Goal: Transaction & Acquisition: Download file/media

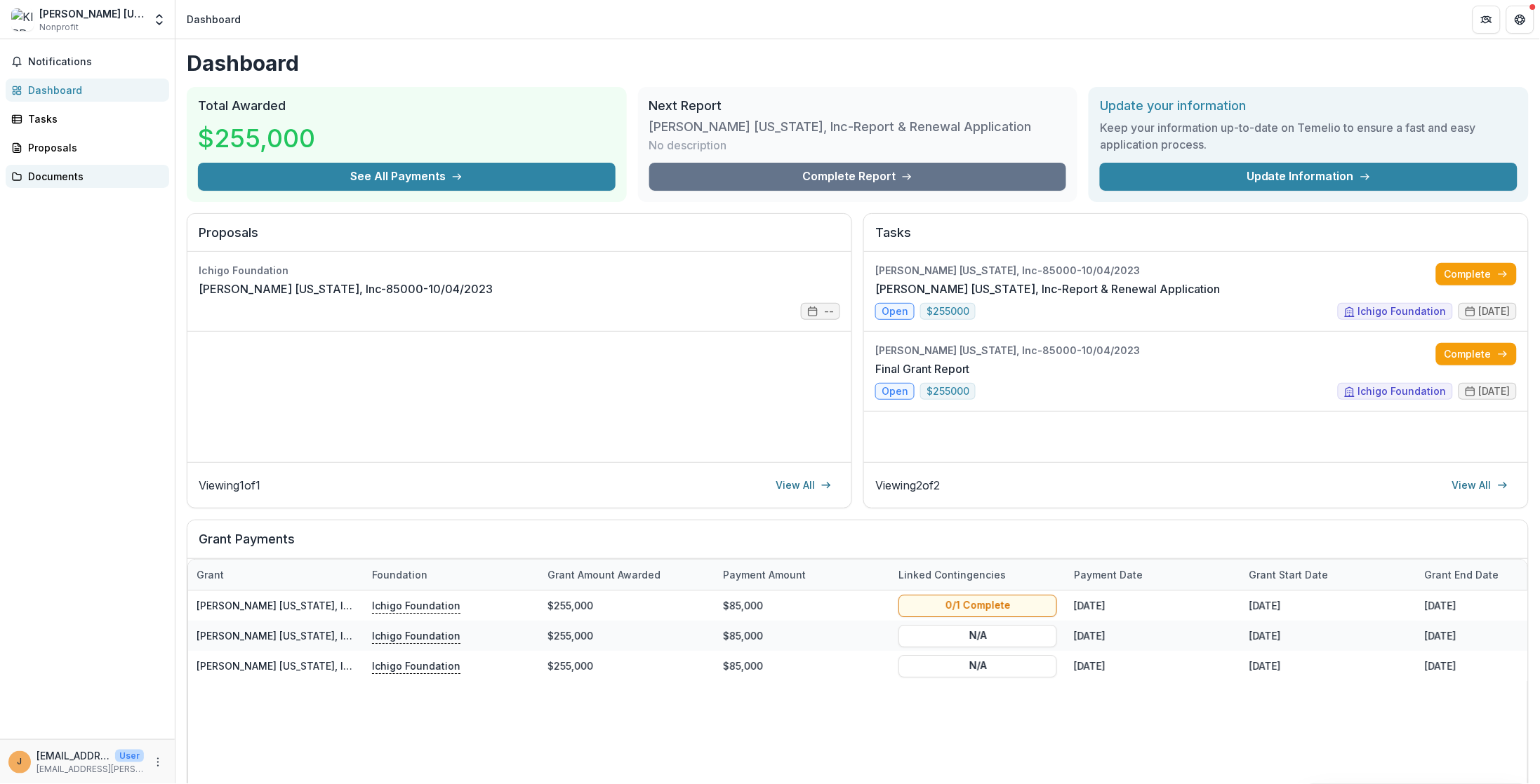
click at [92, 174] on div "Documents" at bounding box center [93, 176] width 130 height 14
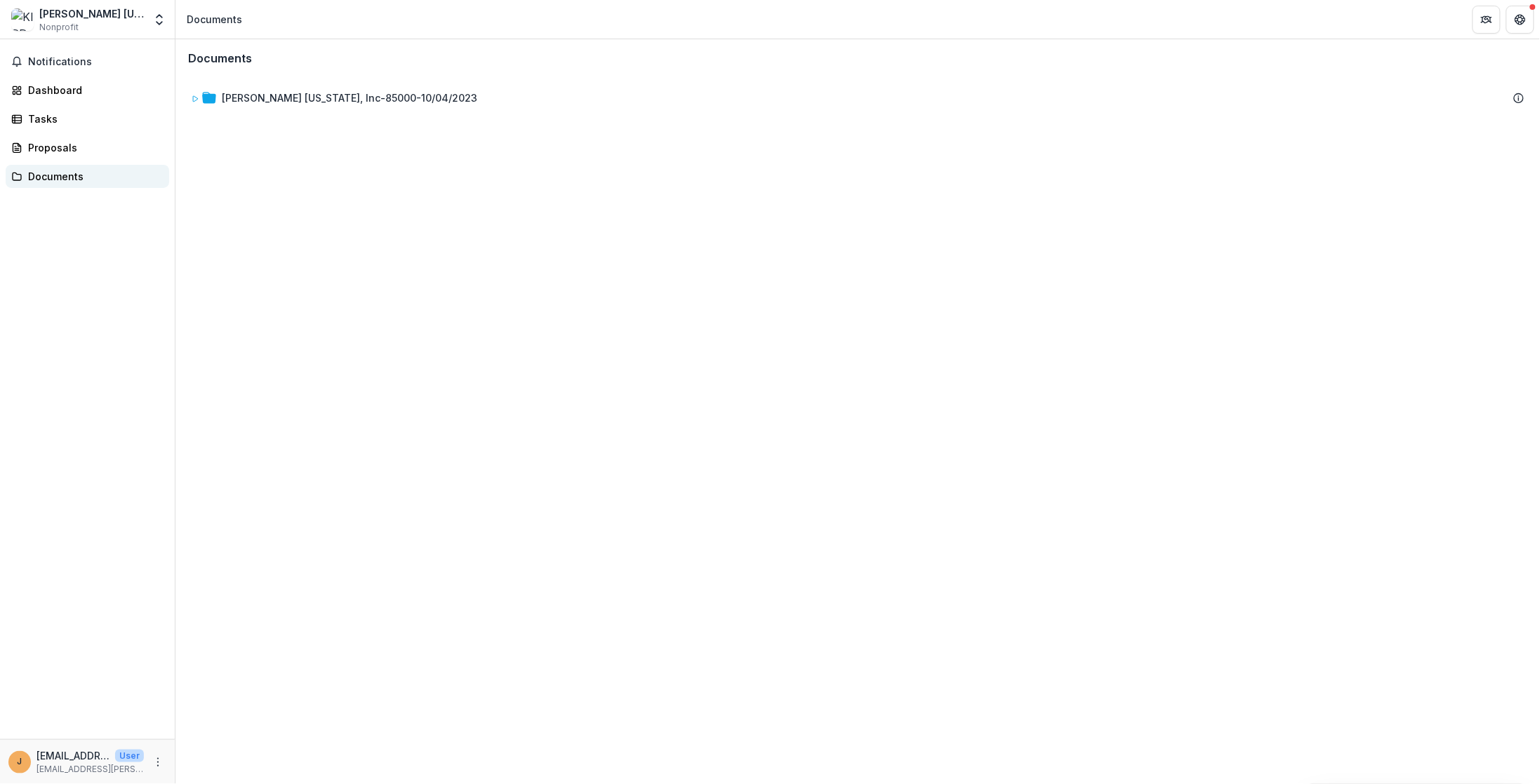
click at [43, 174] on div "Documents" at bounding box center [93, 176] width 130 height 14
click at [82, 175] on div "Documents" at bounding box center [93, 176] width 130 height 14
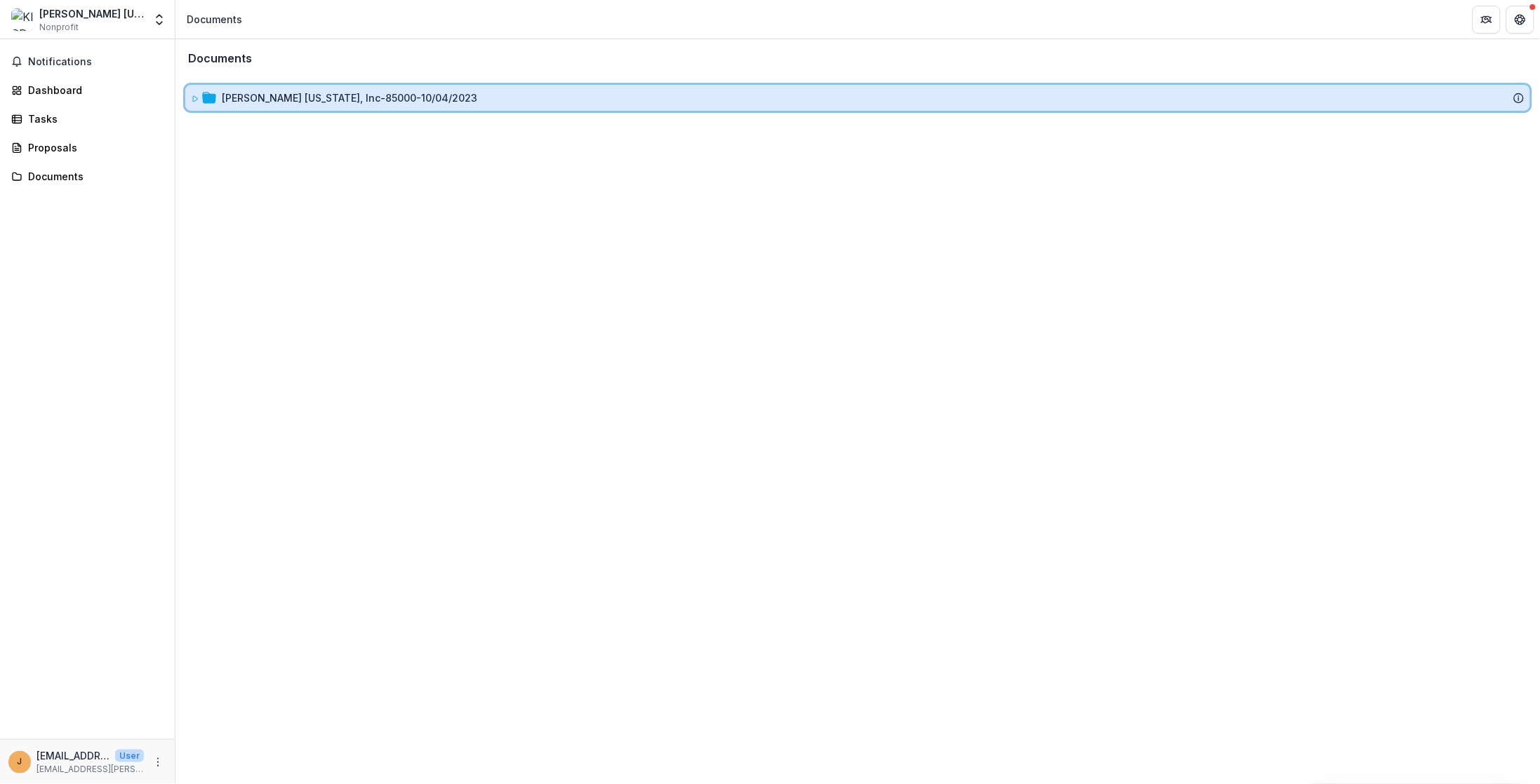
click at [348, 88] on div "[PERSON_NAME] [US_STATE], Inc-85000-10/04/2023" at bounding box center [857, 98] width 1345 height 26
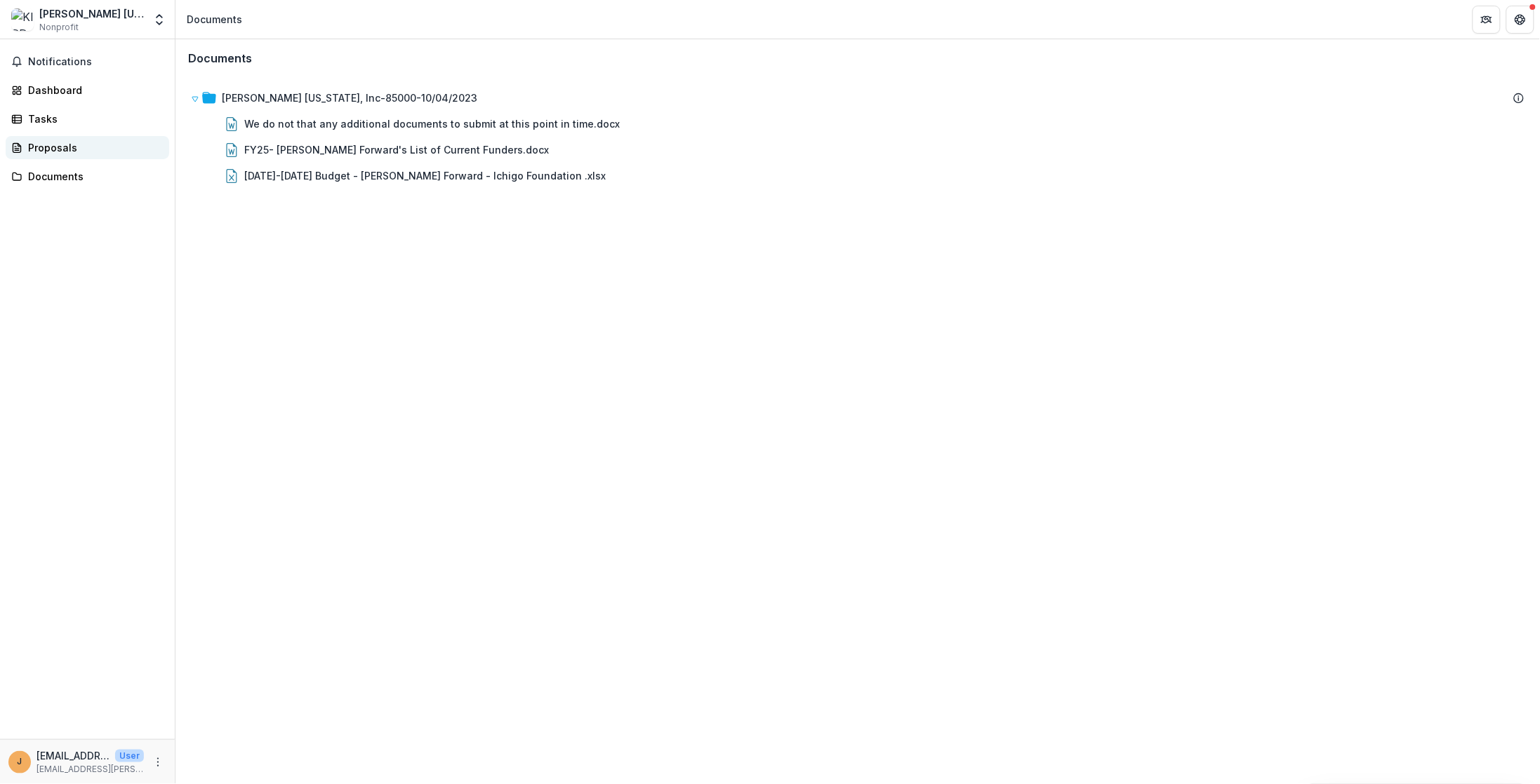
click at [64, 146] on div "Proposals" at bounding box center [93, 147] width 130 height 14
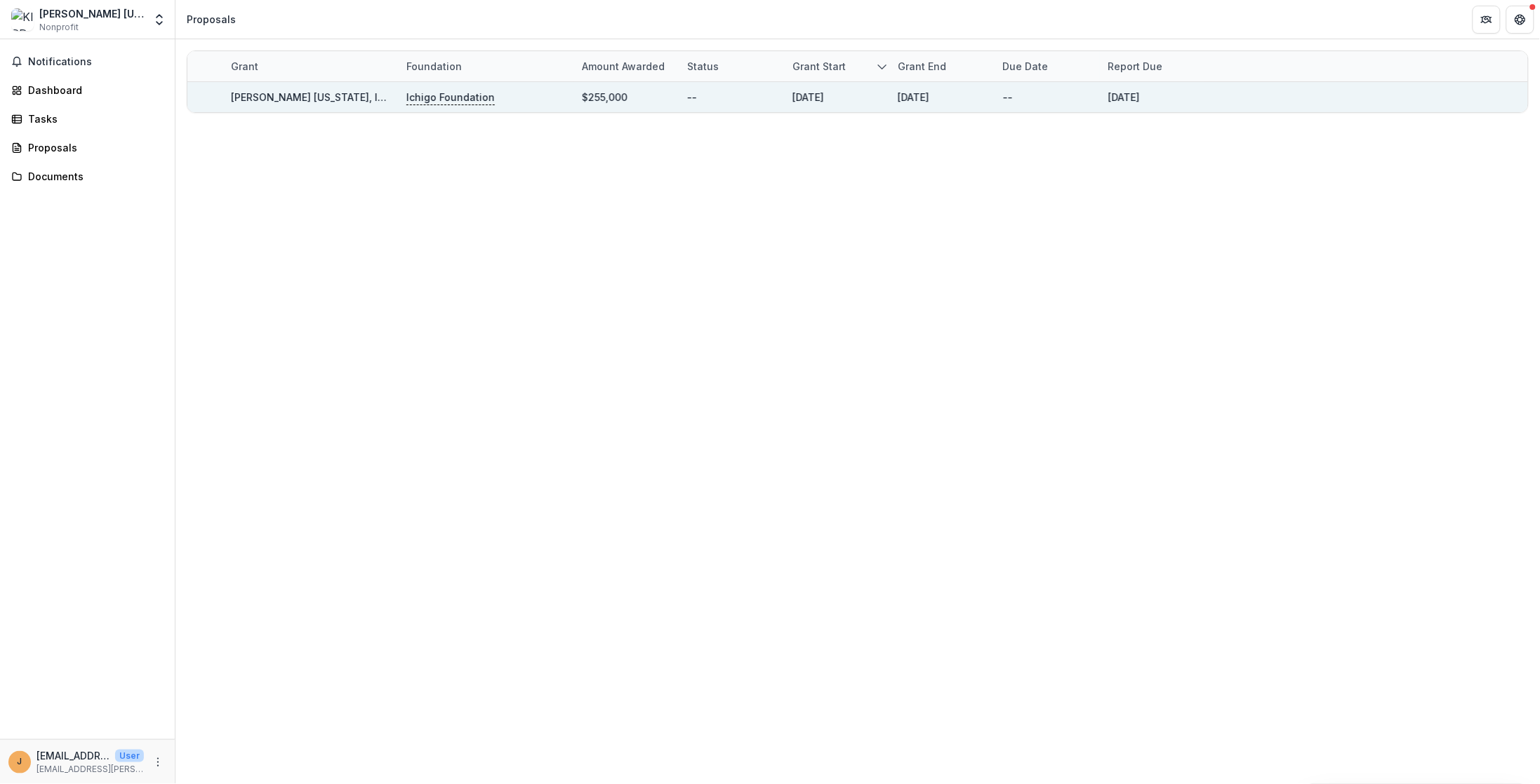
click at [331, 101] on link "[PERSON_NAME] [US_STATE], Inc-85000-10/04/2023" at bounding box center [358, 97] width 256 height 11
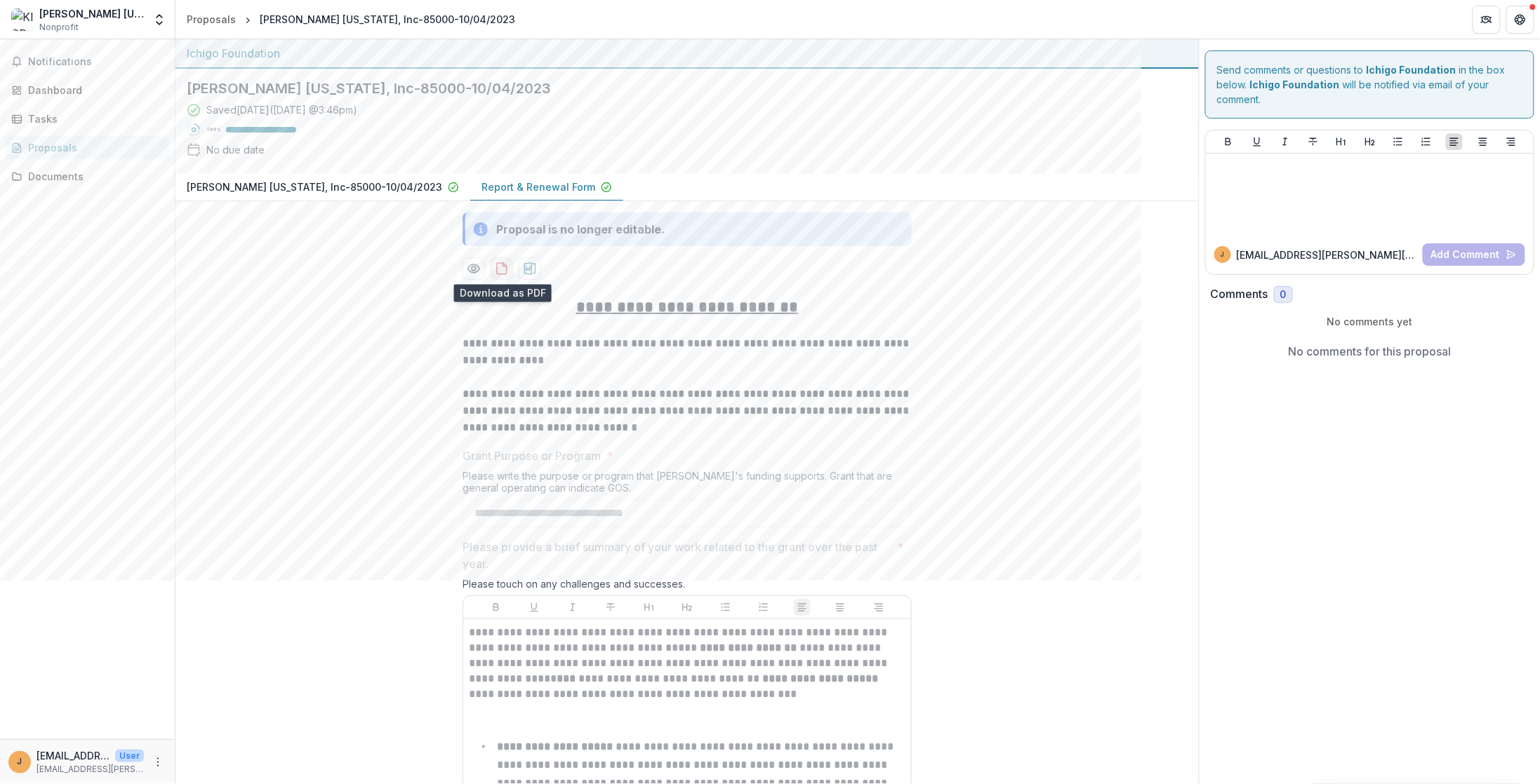
click at [503, 269] on icon "download-proposal" at bounding box center [502, 268] width 14 height 14
click at [530, 262] on icon "download-proposal" at bounding box center [530, 268] width 11 height 12
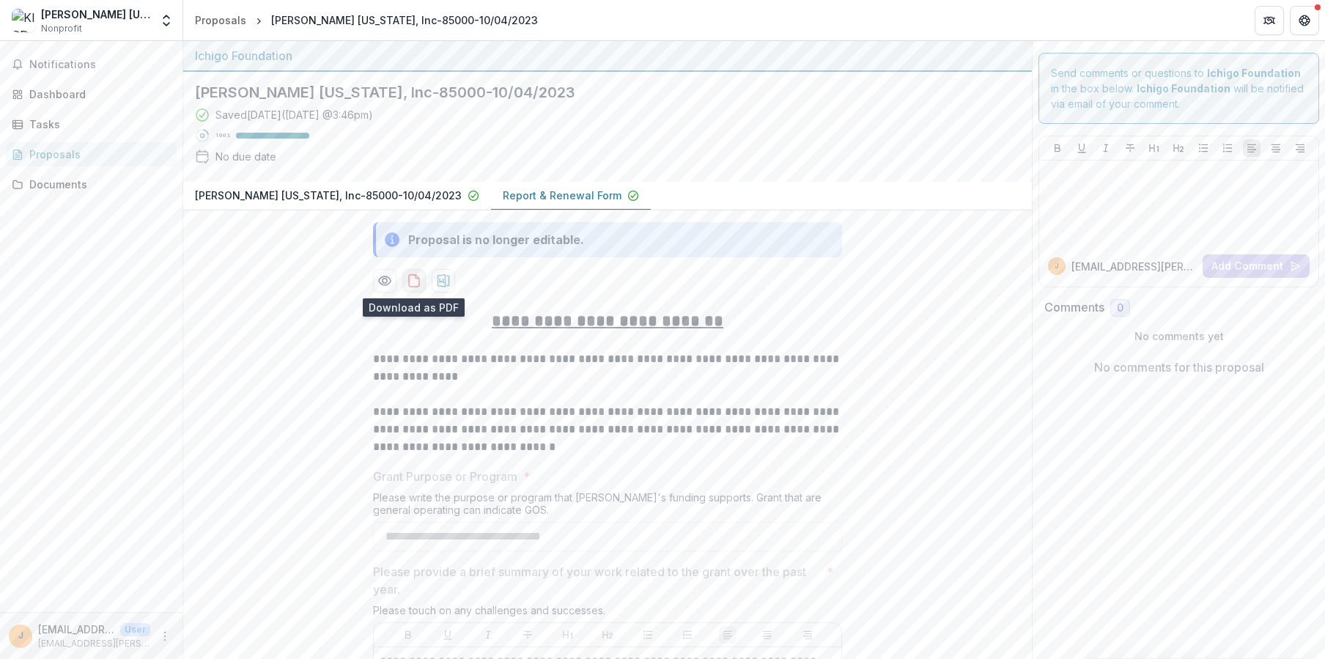
click at [410, 280] on icon "download-proposal" at bounding box center [414, 280] width 15 height 15
click at [103, 89] on div "Dashboard" at bounding box center [97, 93] width 136 height 15
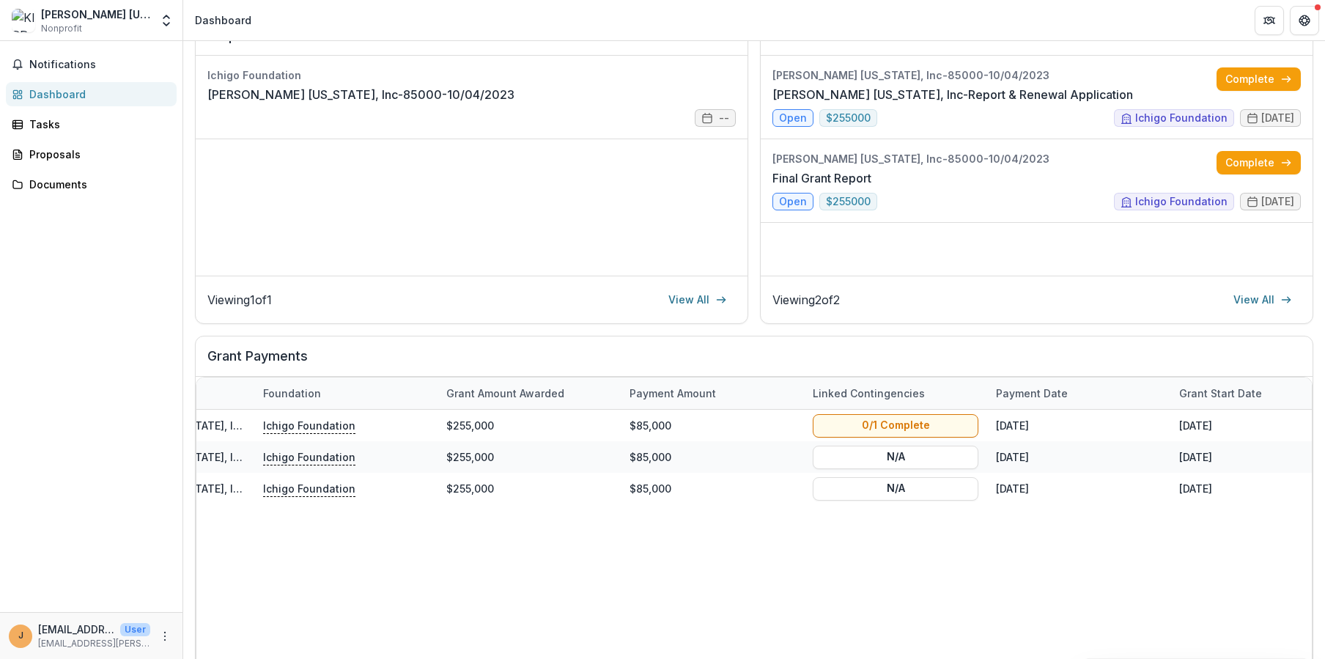
scroll to position [0, 130]
drag, startPoint x: 587, startPoint y: 651, endPoint x: 675, endPoint y: 651, distance: 87.9
click at [675, 658] on div at bounding box center [573, 665] width 750 height 4
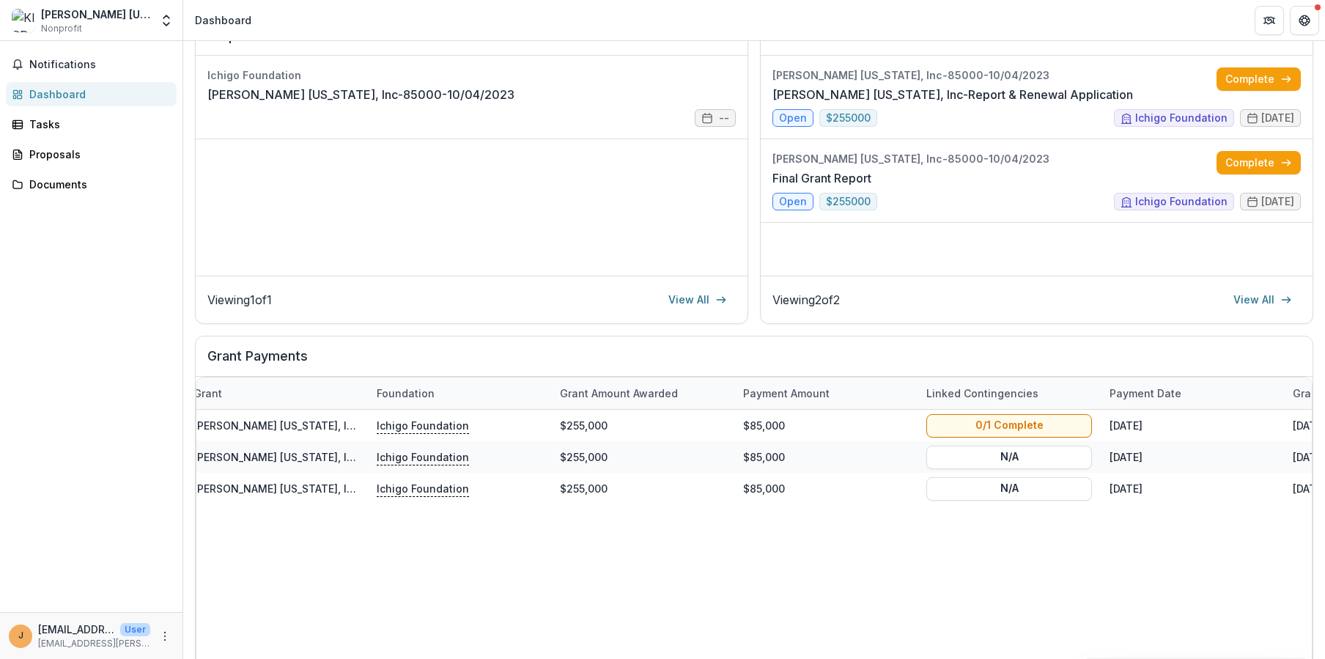
scroll to position [0, 0]
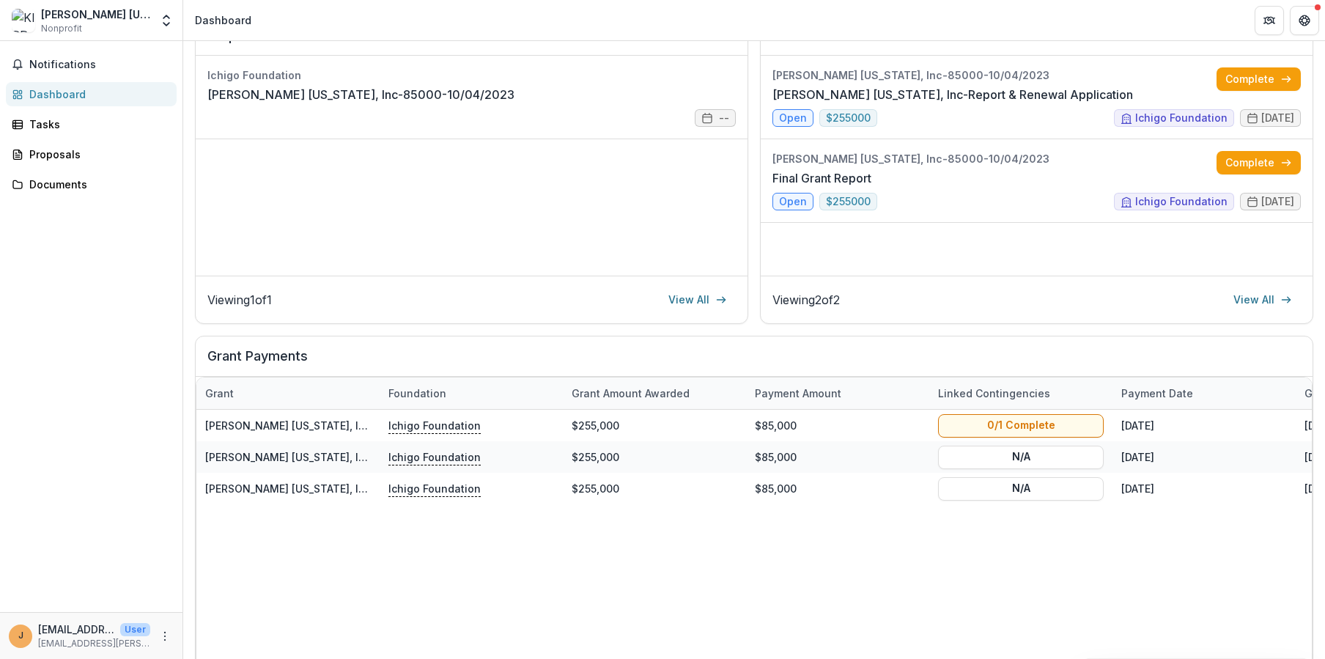
drag, startPoint x: 368, startPoint y: 649, endPoint x: 218, endPoint y: 649, distance: 150.2
click at [218, 658] on div at bounding box center [573, 665] width 750 height 4
